Goal: Information Seeking & Learning: Find specific fact

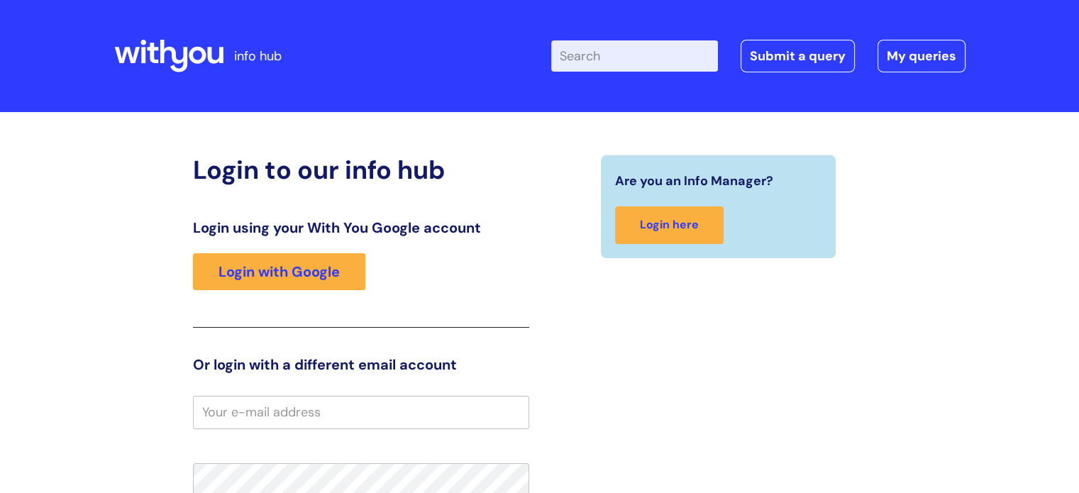
click at [294, 410] on input "email" at bounding box center [361, 412] width 336 height 33
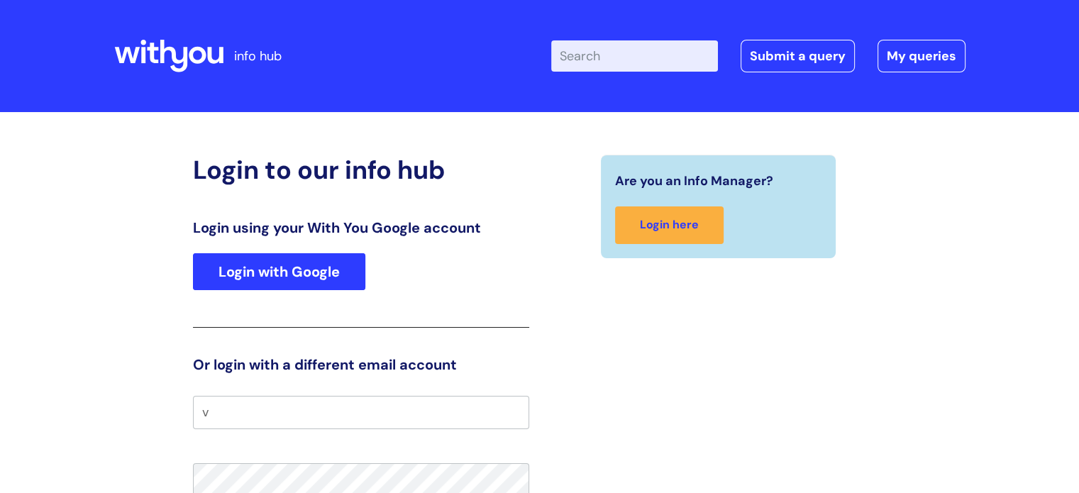
type input "v"
click at [301, 263] on link "Login with Google" at bounding box center [279, 271] width 172 height 37
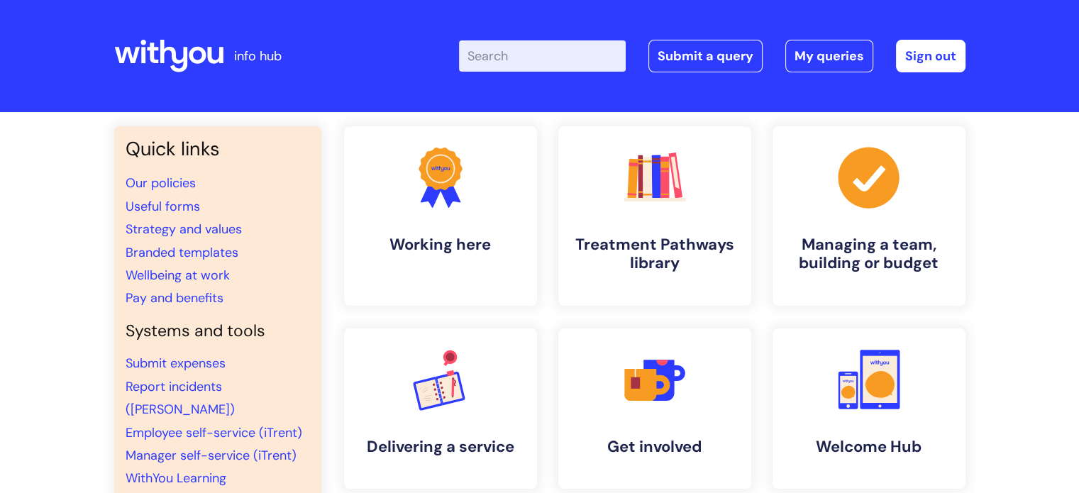
click at [581, 53] on input "Enter your search term here..." at bounding box center [542, 55] width 167 height 31
type input "[GEOGRAPHIC_DATA]"
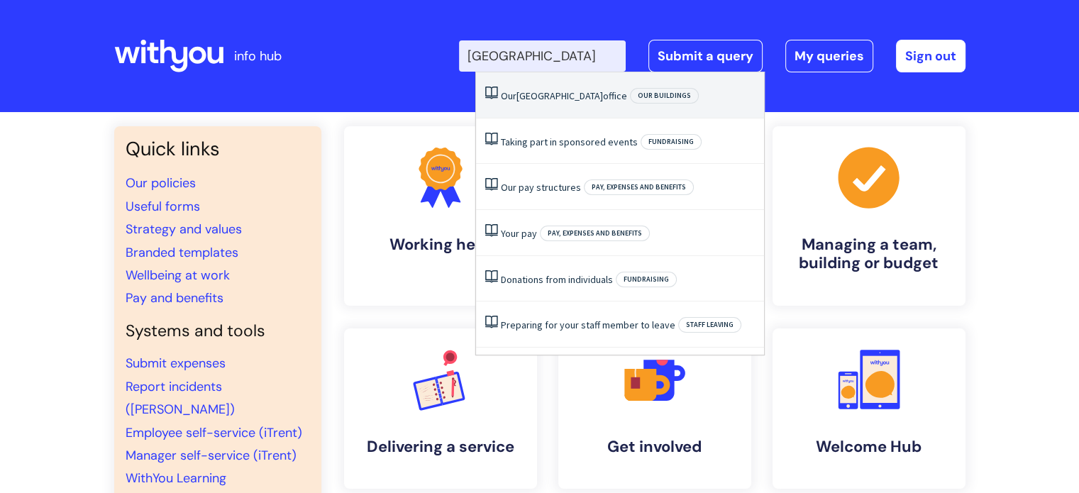
click at [557, 99] on link "Our London office" at bounding box center [564, 95] width 126 height 13
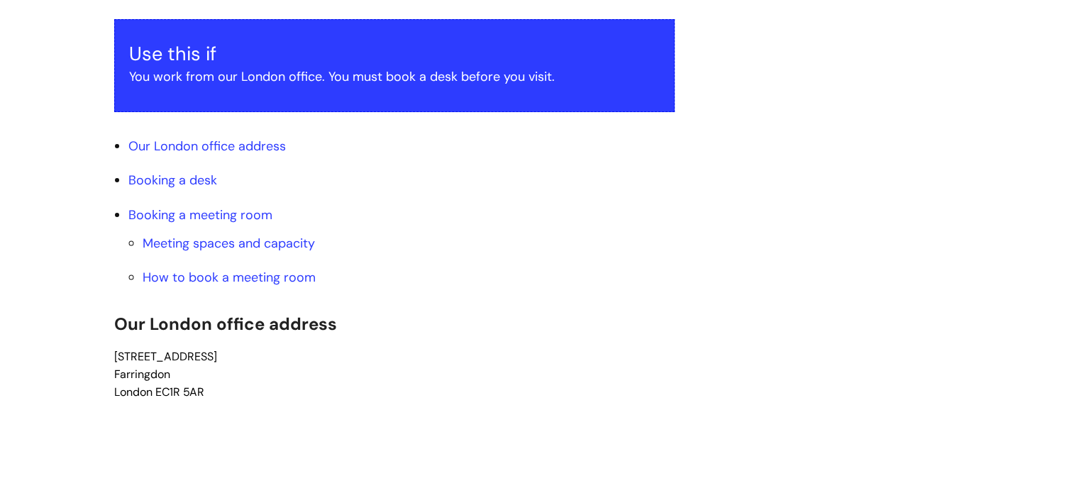
scroll to position [319, 0]
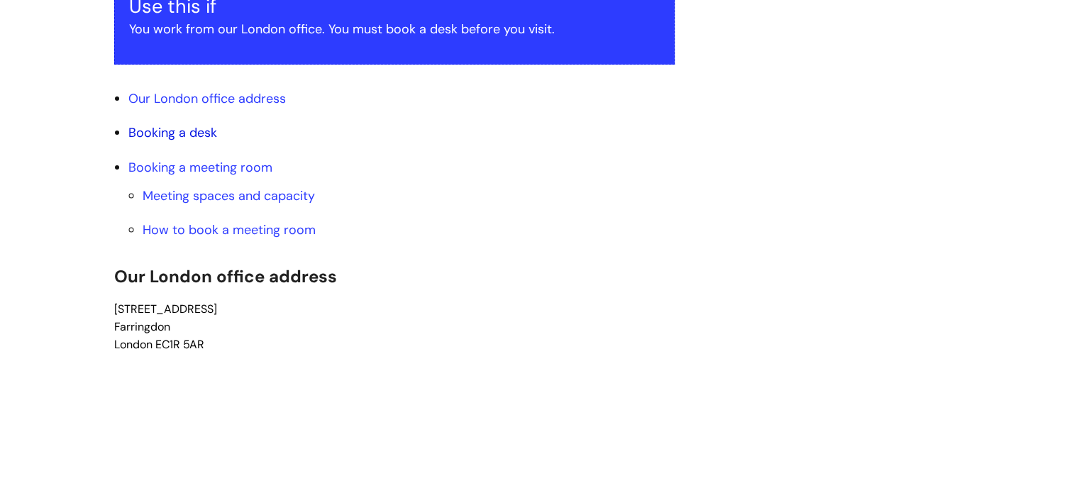
click at [179, 133] on link "Booking a desk" at bounding box center [172, 132] width 89 height 17
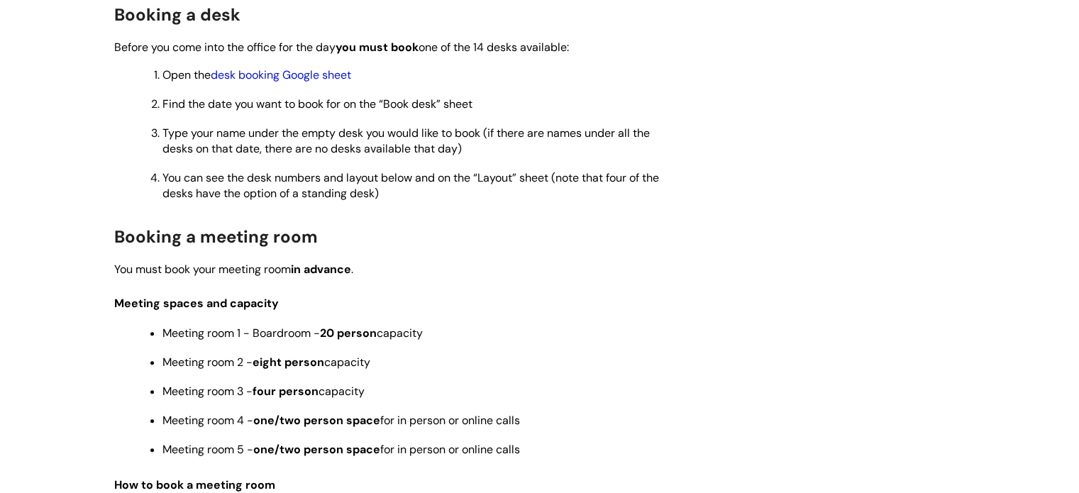
click at [295, 77] on link "desk booking Google sheet" at bounding box center [281, 74] width 140 height 15
